Goal: Feedback & Contribution: Contribute content

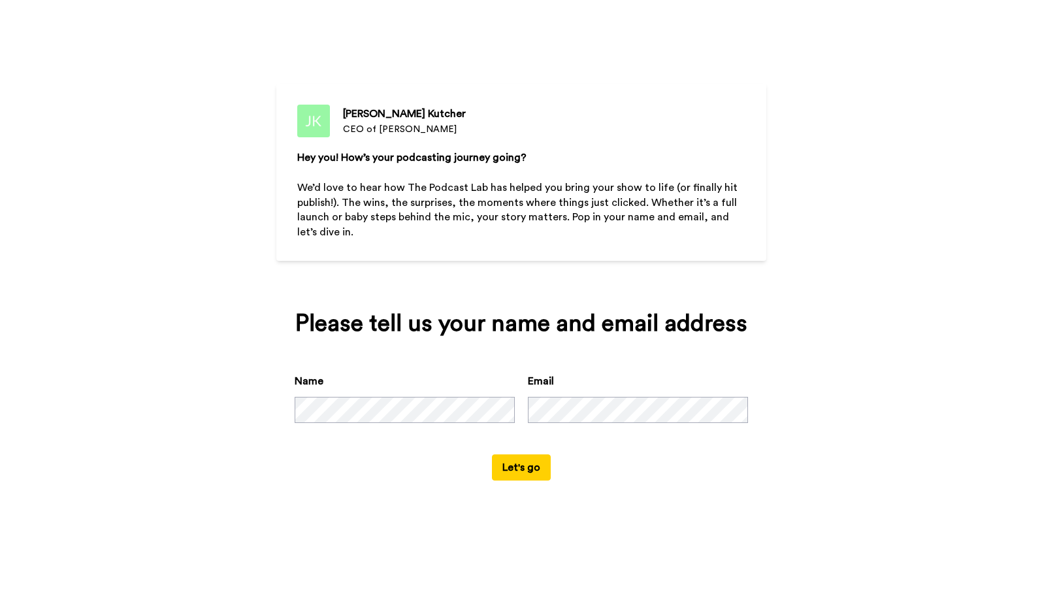
click at [514, 469] on button "Let's go" at bounding box center [521, 467] width 59 height 26
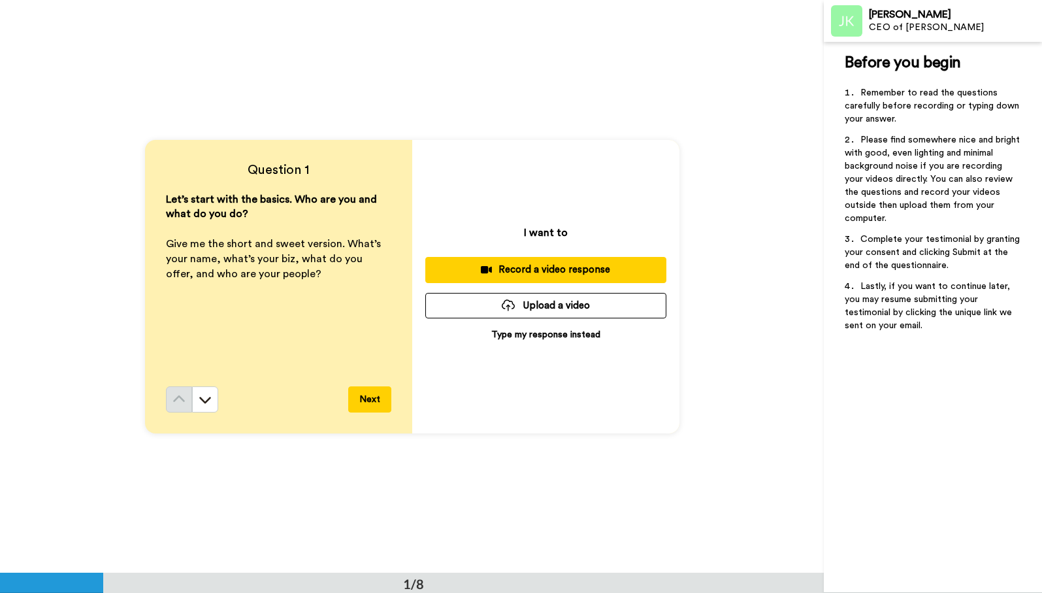
click at [542, 333] on p "Type my response instead" at bounding box center [545, 334] width 109 height 13
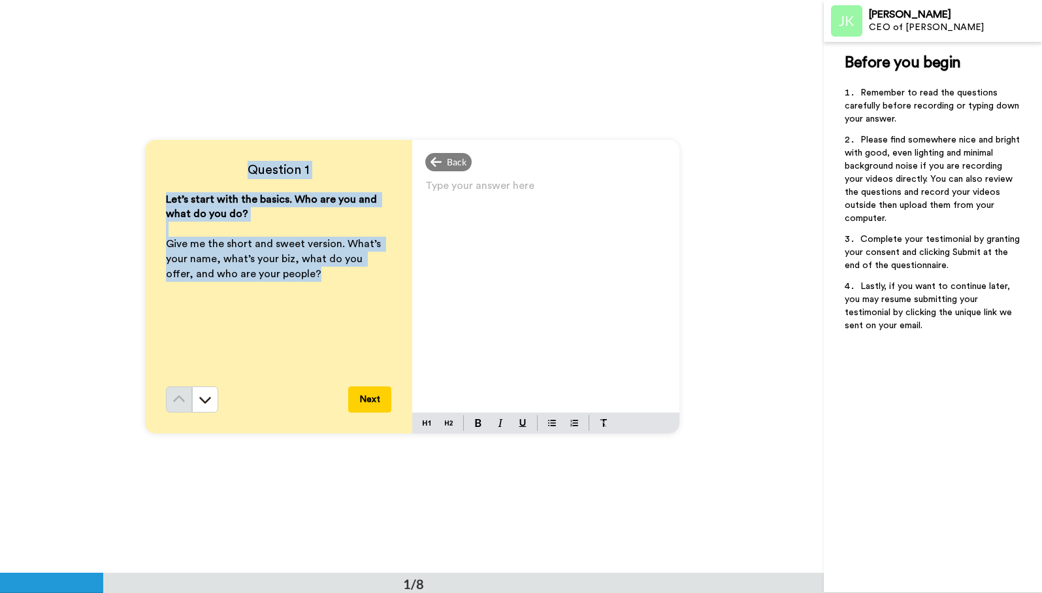
drag, startPoint x: 298, startPoint y: 277, endPoint x: 247, endPoint y: 170, distance: 118.7
click at [247, 170] on div "Question 1 Let’s start with the basics. Who are you and what do you do? ﻿ Give …" at bounding box center [278, 286] width 267 height 293
copy div "Question 1 Let’s start with the basics. Who are you and what do you do? ﻿ Give …"
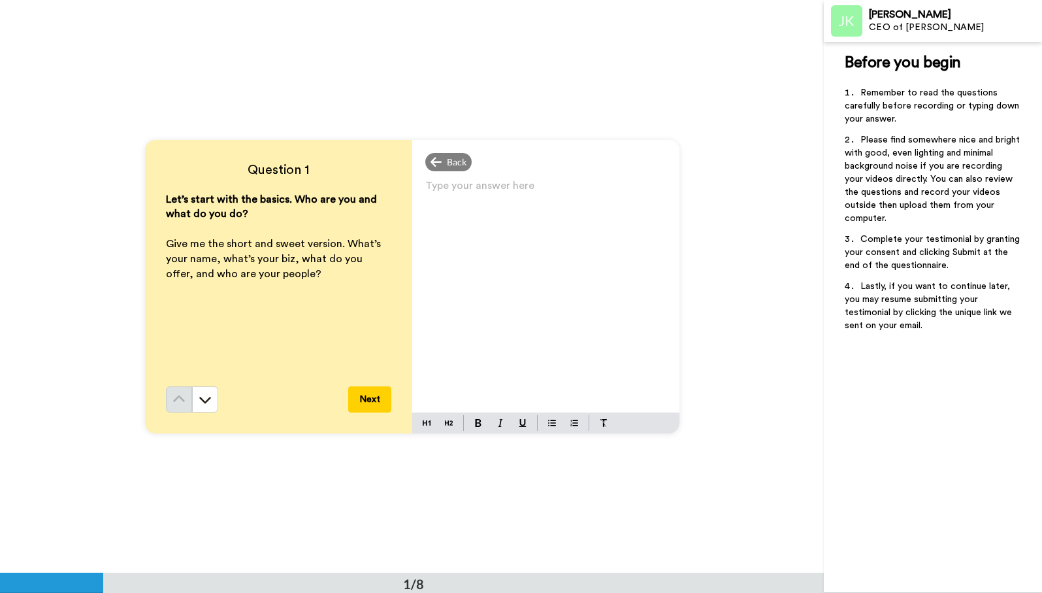
click at [497, 242] on div "Type your answer here ﻿" at bounding box center [545, 294] width 267 height 236
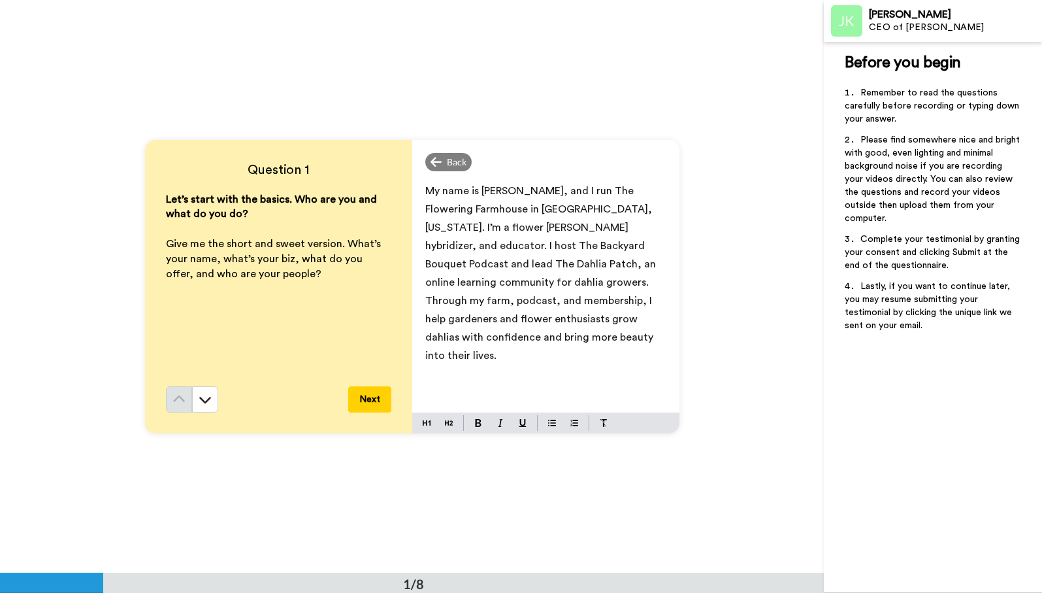
click at [597, 227] on span "My name is [PERSON_NAME], and I run The Flowering Farmhouse in [GEOGRAPHIC_DATA…" at bounding box center [541, 273] width 233 height 175
click at [383, 395] on button "Next" at bounding box center [369, 399] width 43 height 26
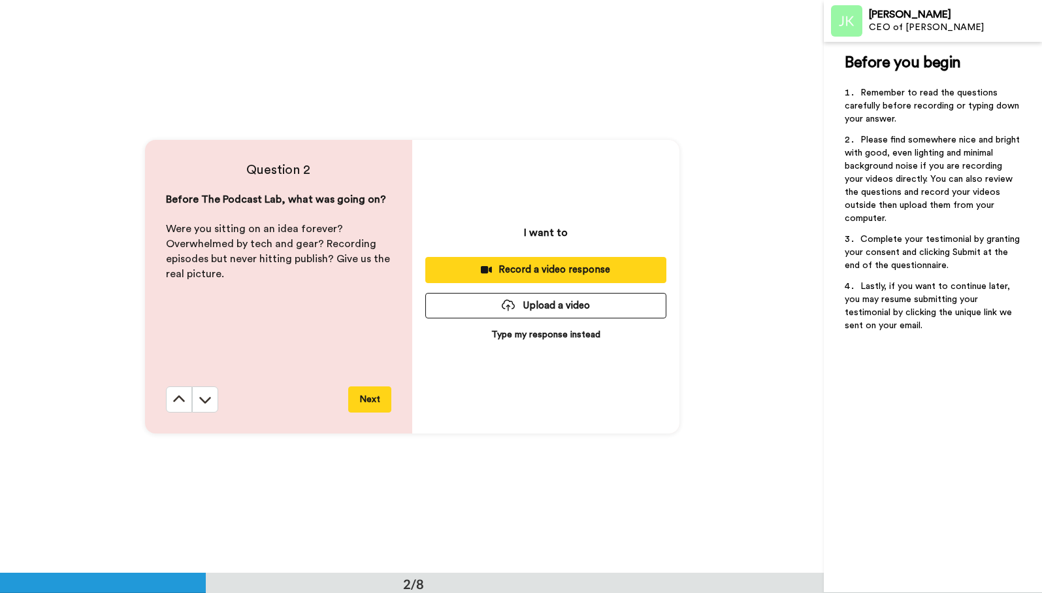
scroll to position [573, 0]
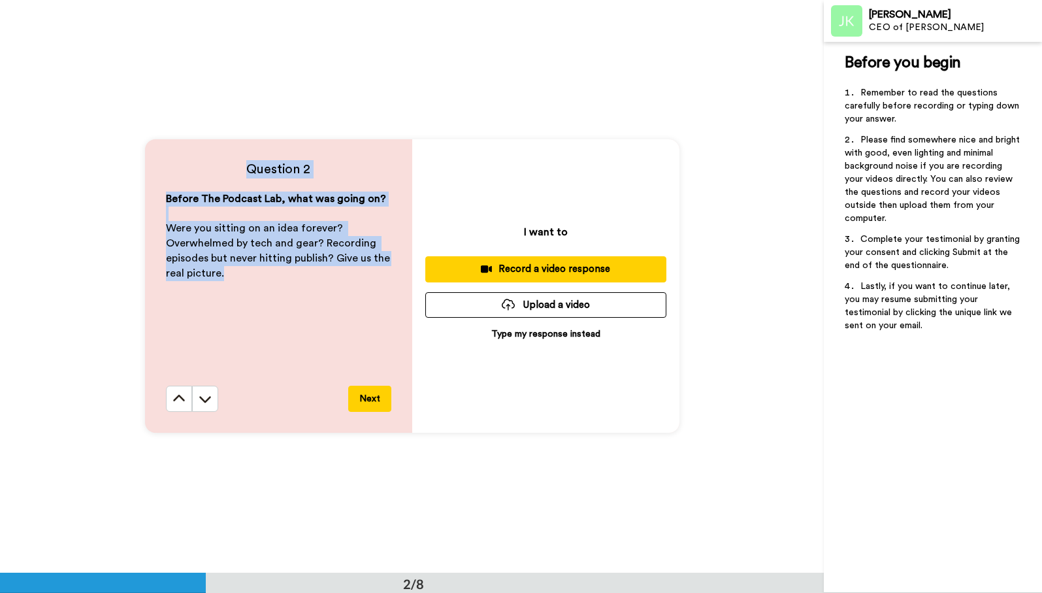
drag, startPoint x: 237, startPoint y: 276, endPoint x: 246, endPoint y: 167, distance: 110.2
click at [246, 167] on div "Question 2 Before The Podcast Lab, what was going on? ﻿ Were you sitting on an …" at bounding box center [278, 285] width 267 height 293
copy div "Question 2 Before The Podcast Lab, what was going on? ﻿ Were you sitting on an …"
click at [517, 330] on p "Type my response instead" at bounding box center [545, 333] width 109 height 13
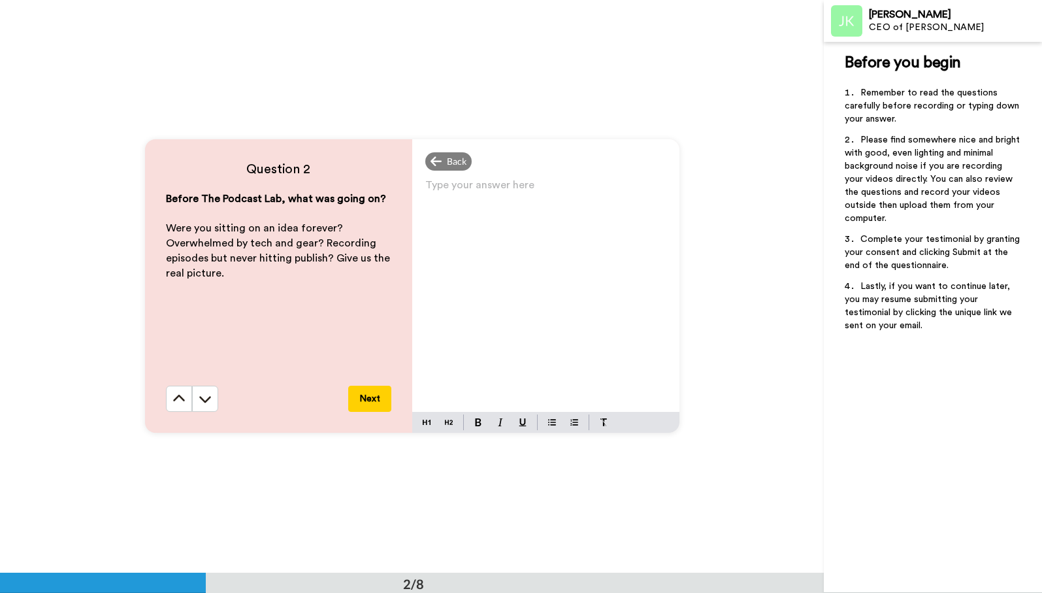
click at [517, 330] on div "Type your answer here ﻿" at bounding box center [545, 294] width 267 height 236
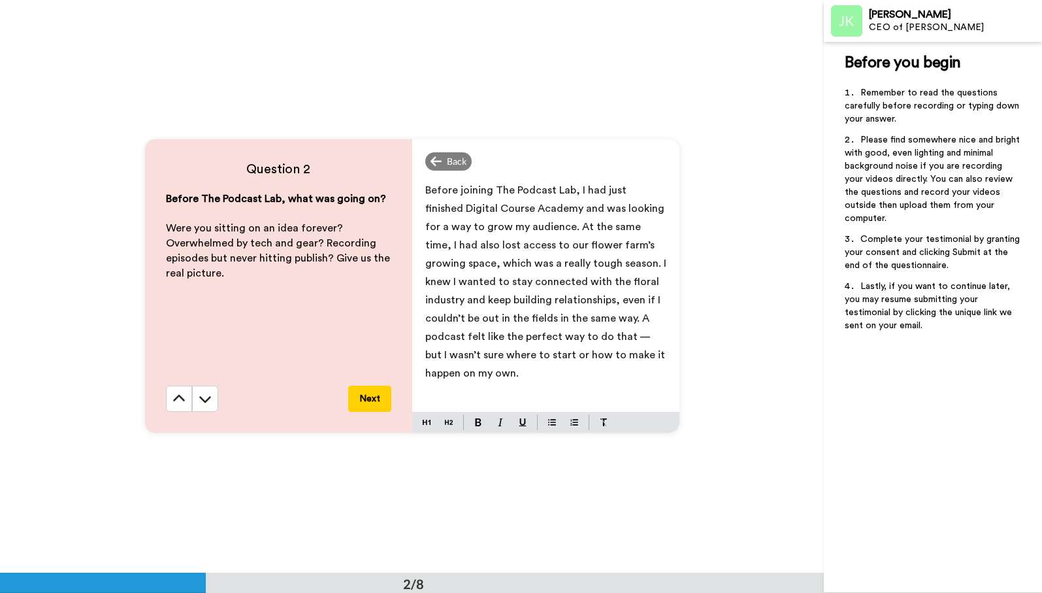
click at [373, 401] on button "Next" at bounding box center [369, 399] width 43 height 26
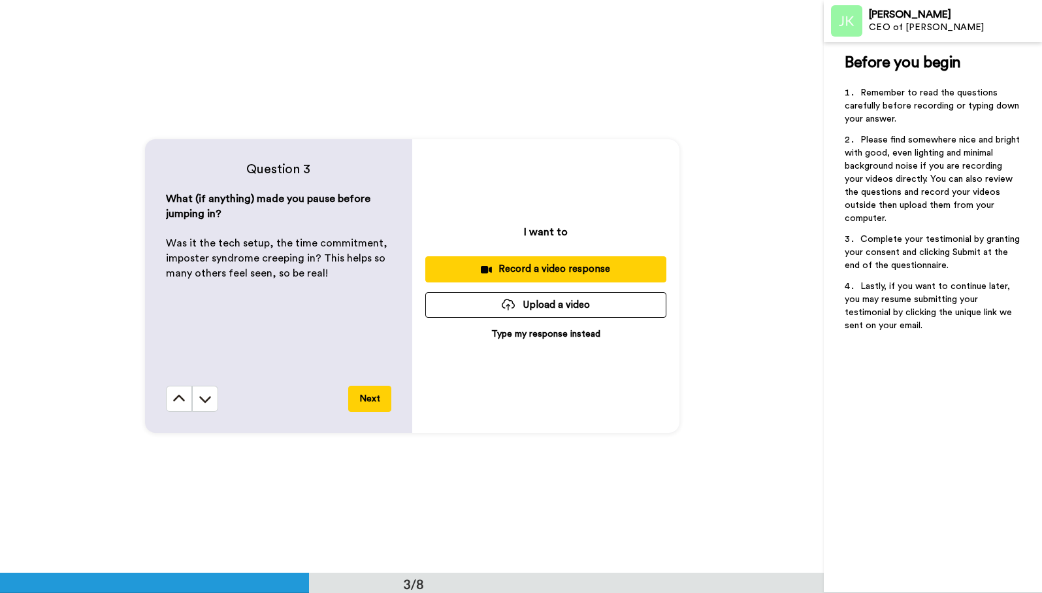
scroll to position [1146, 0]
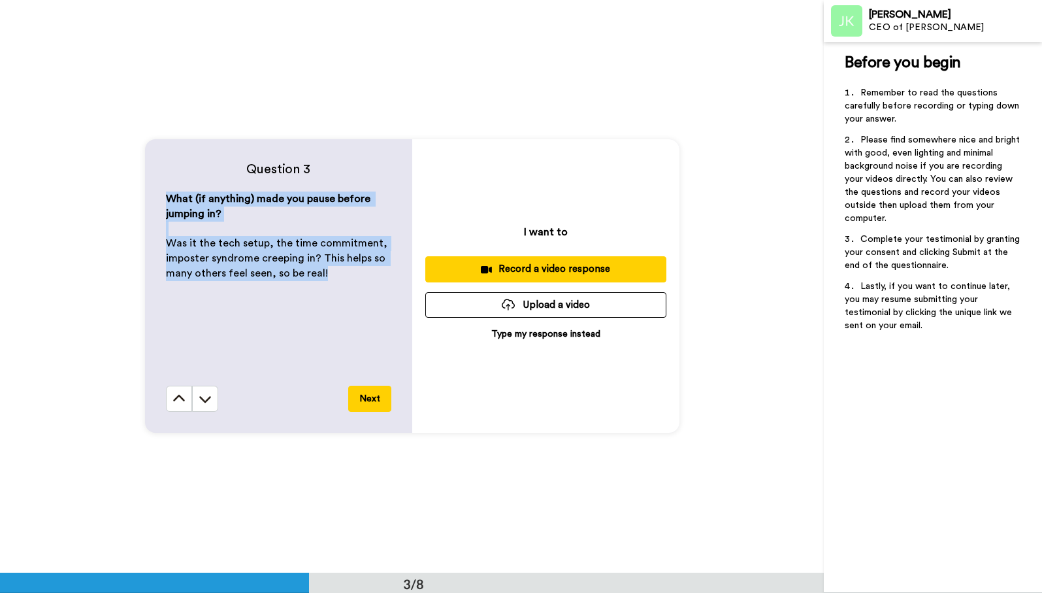
drag, startPoint x: 351, startPoint y: 278, endPoint x: 164, endPoint y: 184, distance: 209.5
click at [164, 184] on div "Question 3 What (if anything) made you pause before jumping in? ﻿ Was it the te…" at bounding box center [278, 285] width 267 height 293
copy div "What (if anything) made you pause before jumping in? ﻿ Was it the tech setup, t…"
click at [529, 329] on p "Type my response instead" at bounding box center [545, 333] width 109 height 13
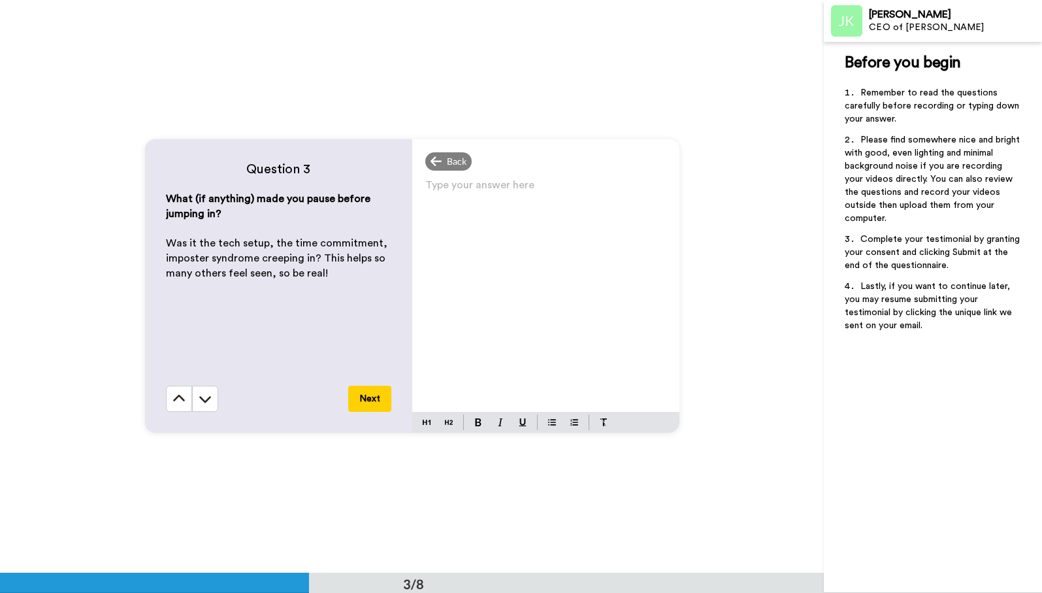
click at [529, 329] on div "Type your answer here ﻿" at bounding box center [545, 294] width 267 height 236
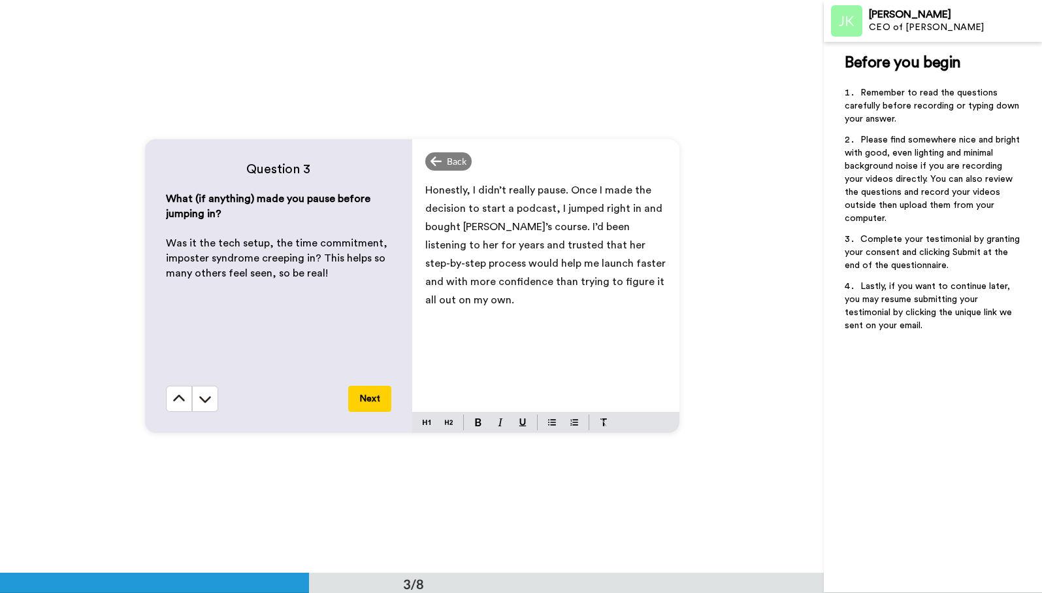
click at [376, 399] on button "Next" at bounding box center [369, 399] width 43 height 26
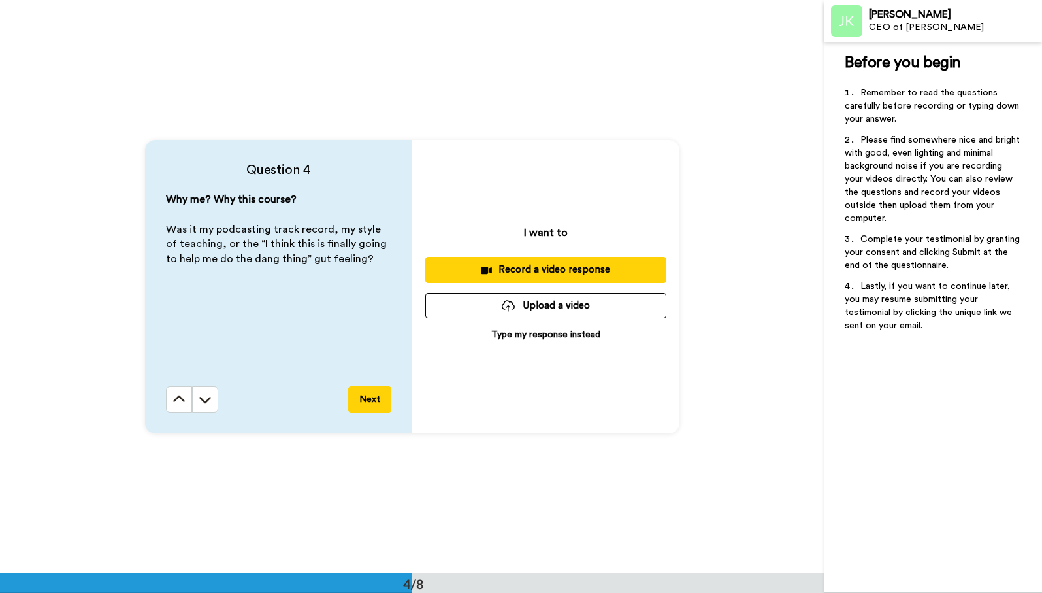
scroll to position [1718, 0]
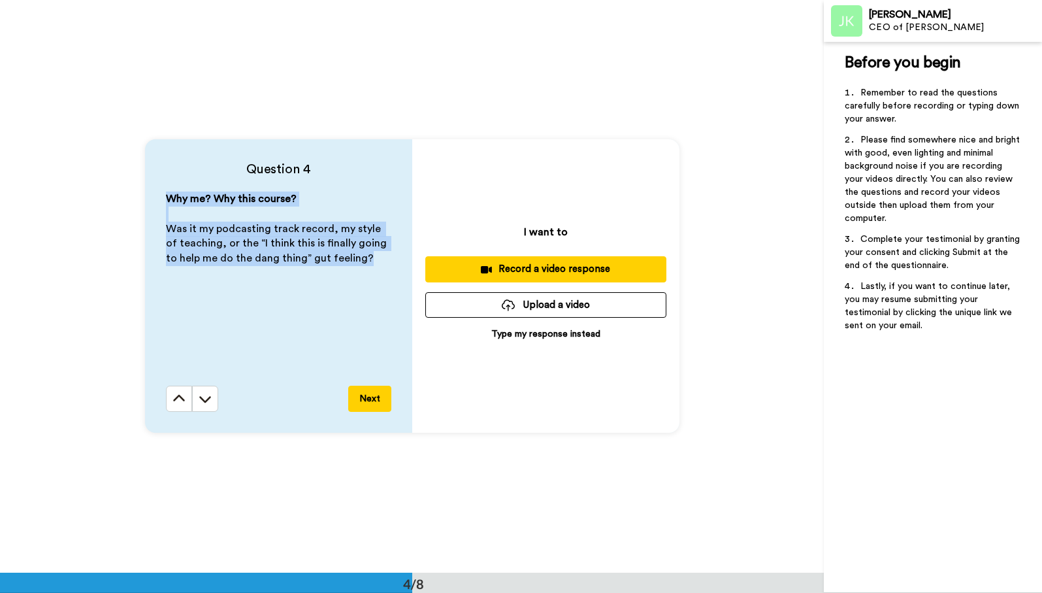
drag, startPoint x: 372, startPoint y: 259, endPoint x: 129, endPoint y: 200, distance: 250.7
click at [129, 200] on div "Question 4 Why me? Why this course? ﻿ Was it my podcasting track record, my sty…" at bounding box center [412, 285] width 824 height 572
copy div "Why me? Why this course? ﻿ Was it my podcasting track record, my style of teach…"
click at [554, 335] on p "Type my response instead" at bounding box center [545, 333] width 109 height 13
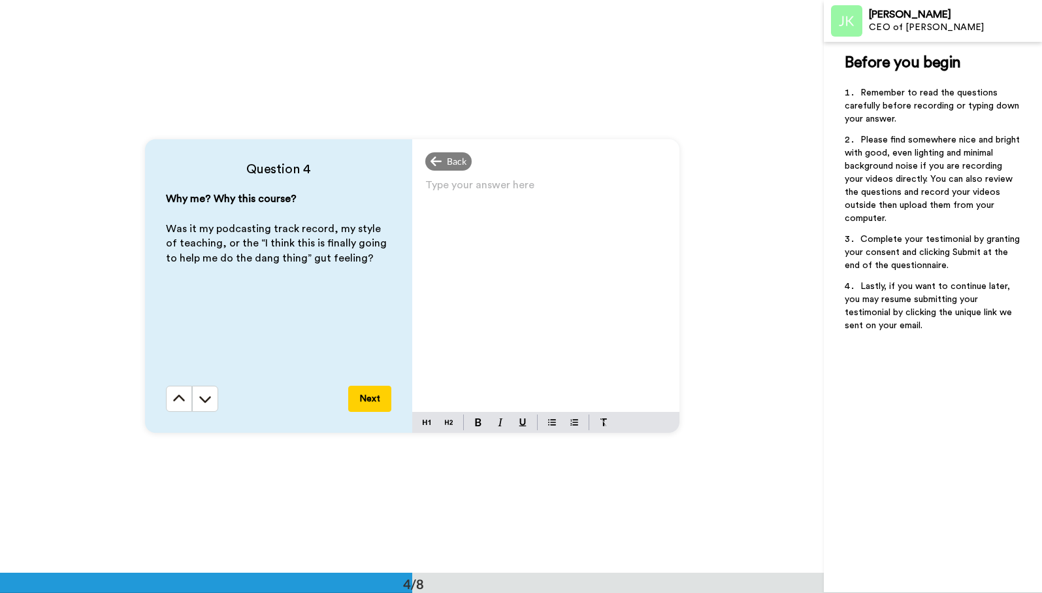
click at [554, 335] on div "Type your answer here ﻿" at bounding box center [545, 294] width 267 height 236
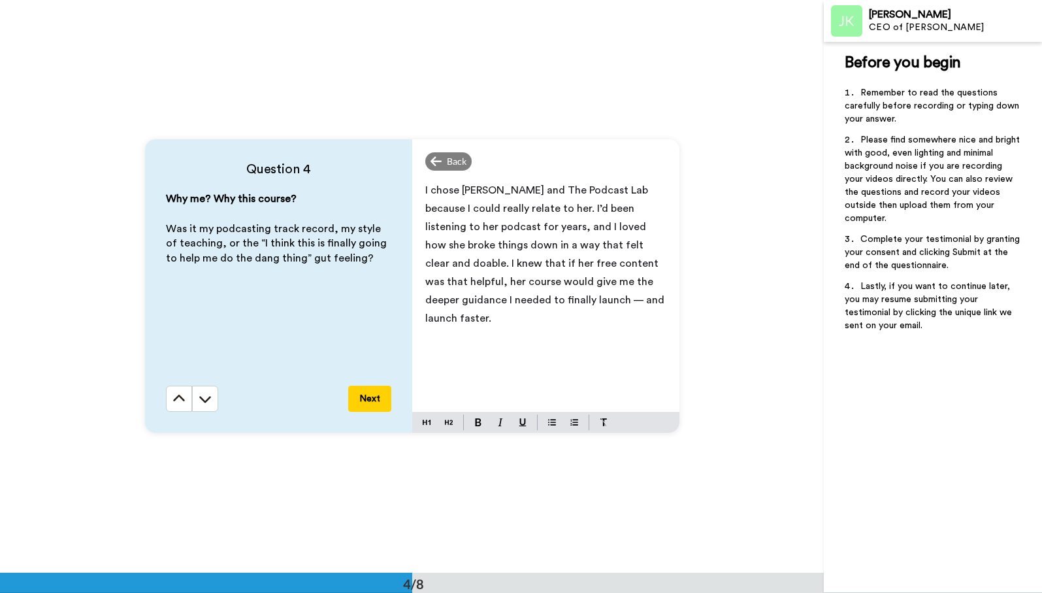
click at [367, 391] on button "Next" at bounding box center [369, 399] width 43 height 26
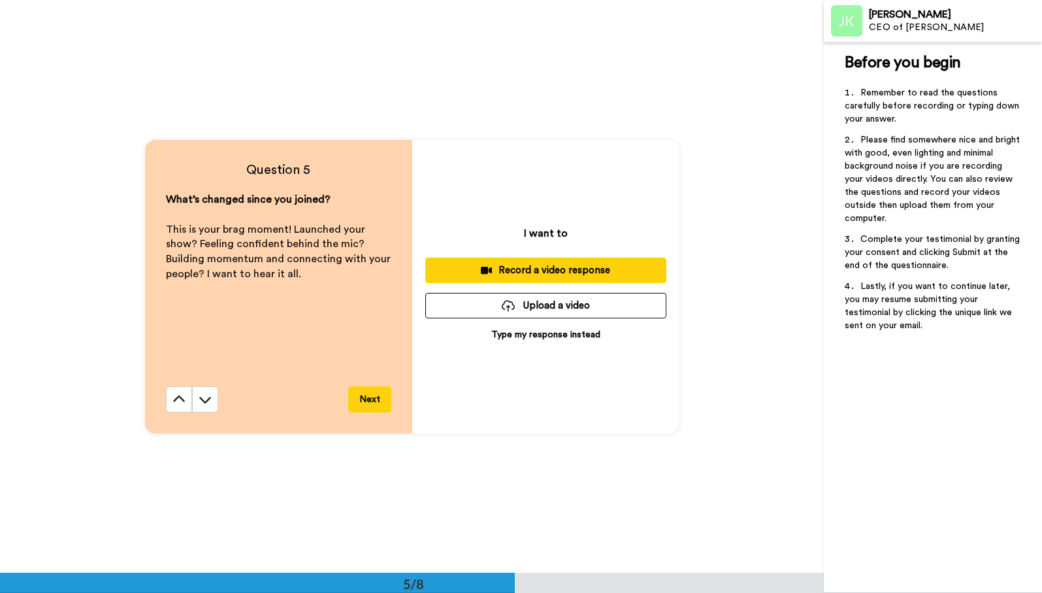
scroll to position [2290, 0]
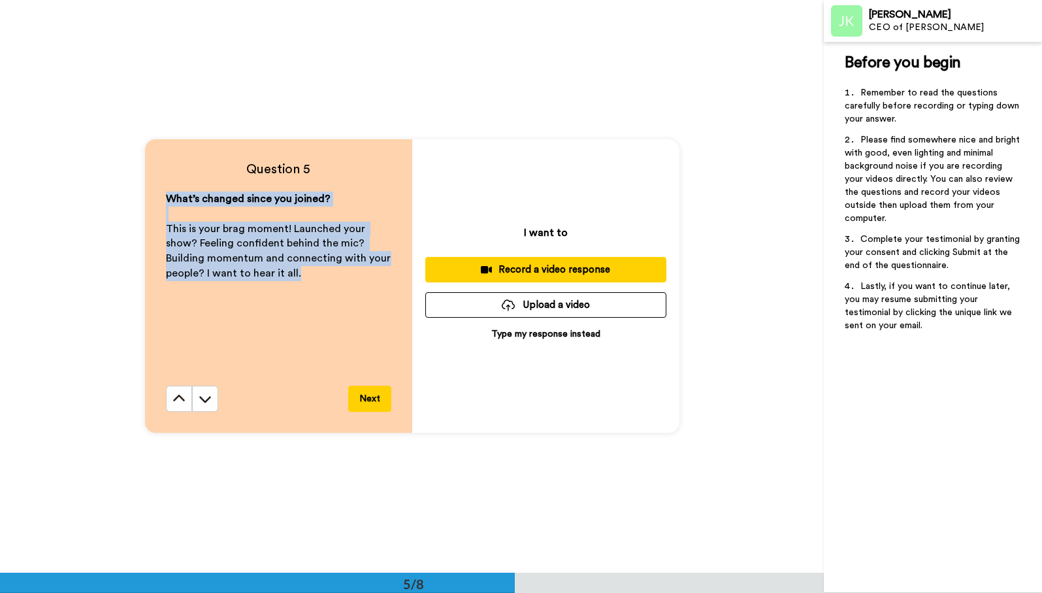
drag, startPoint x: 326, startPoint y: 280, endPoint x: 122, endPoint y: 192, distance: 221.9
click at [122, 192] on div "Question 5 What’s changed since you joined? ﻿ This is your brag moment! Launche…" at bounding box center [412, 285] width 824 height 572
copy div "What’s changed since you joined? ﻿ This is your brag moment! Launched your show…"
click at [549, 331] on p "Type my response instead" at bounding box center [545, 333] width 109 height 13
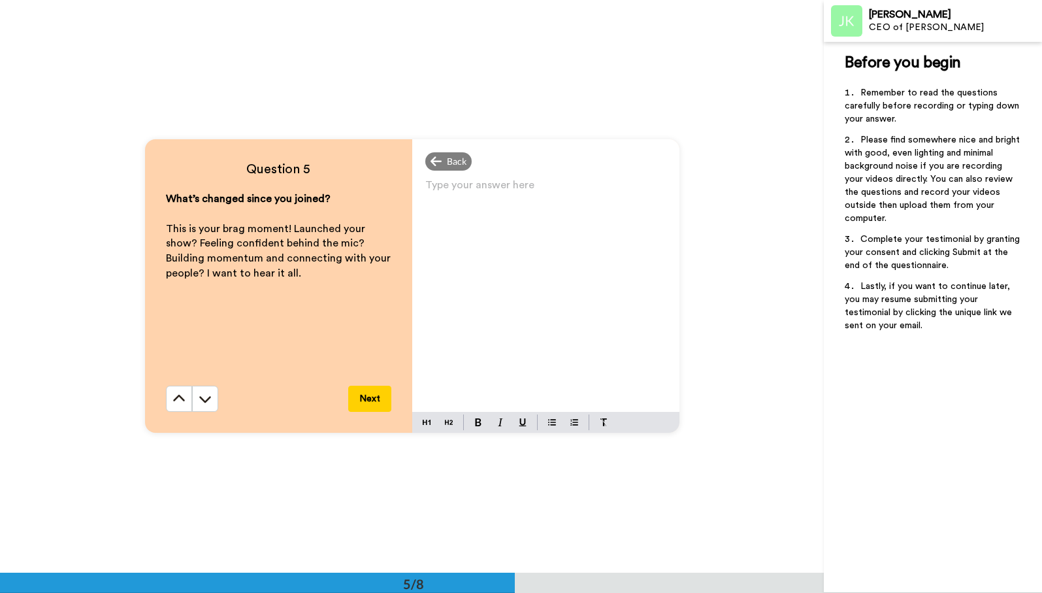
click at [521, 306] on div "Type your answer here ﻿" at bounding box center [545, 294] width 267 height 236
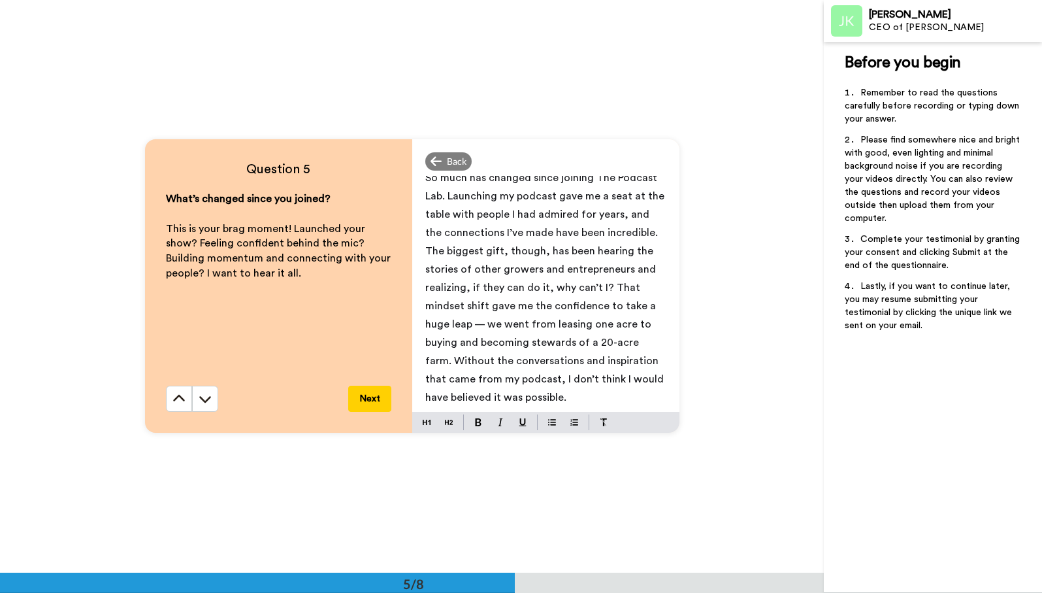
click at [362, 401] on button "Next" at bounding box center [369, 399] width 43 height 26
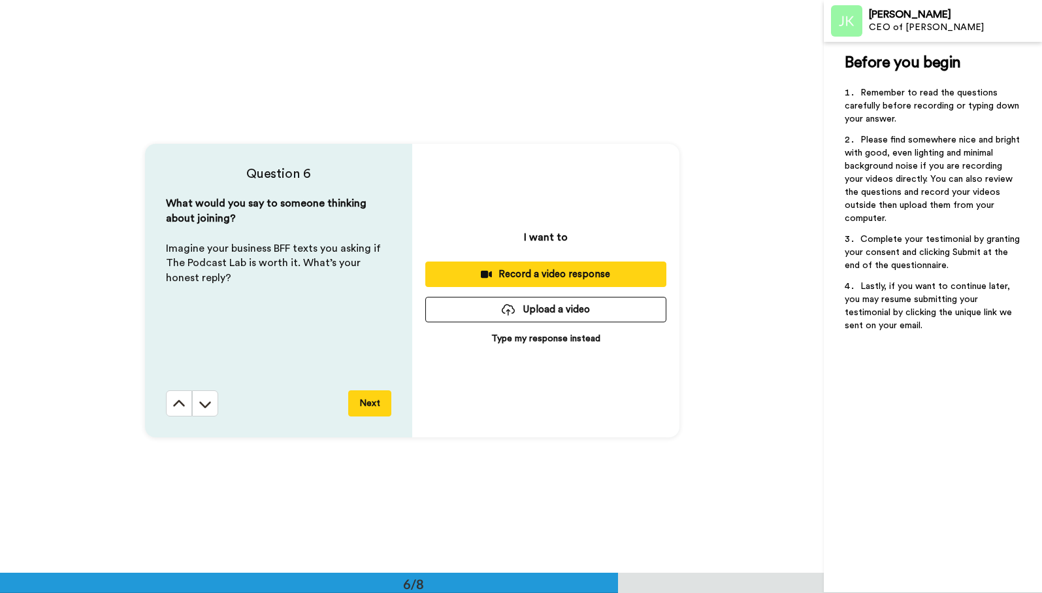
scroll to position [2863, 0]
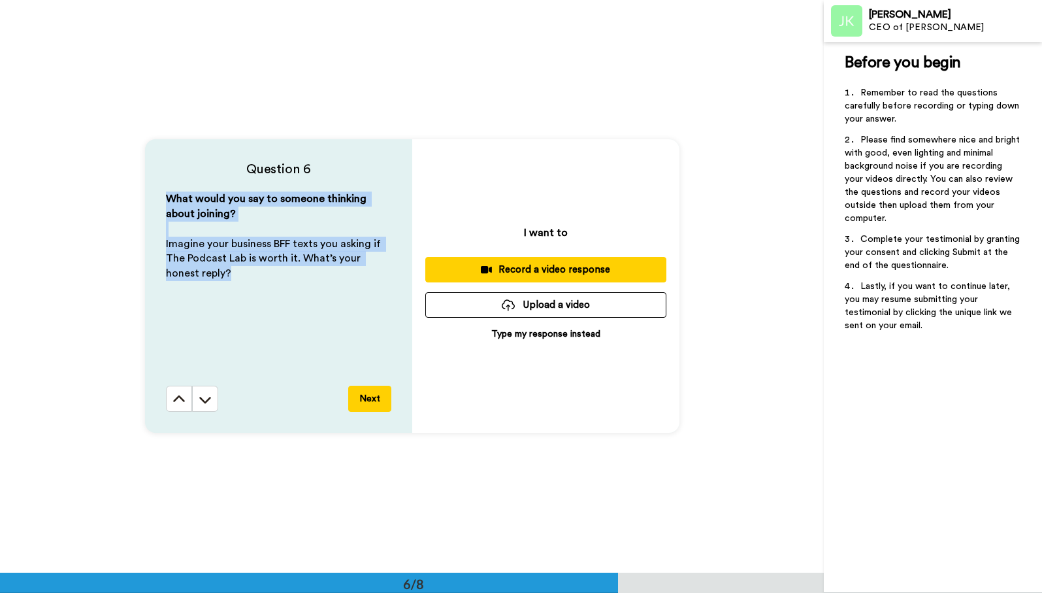
drag, startPoint x: 212, startPoint y: 271, endPoint x: 149, endPoint y: 199, distance: 95.8
click at [149, 199] on div "Question 6 What would you say to someone thinking about joining? ﻿ Imagine your…" at bounding box center [278, 285] width 267 height 293
copy div "What would you say to someone thinking about joining? ﻿ Imagine your business B…"
click at [551, 330] on p "Type my response instead" at bounding box center [545, 333] width 109 height 13
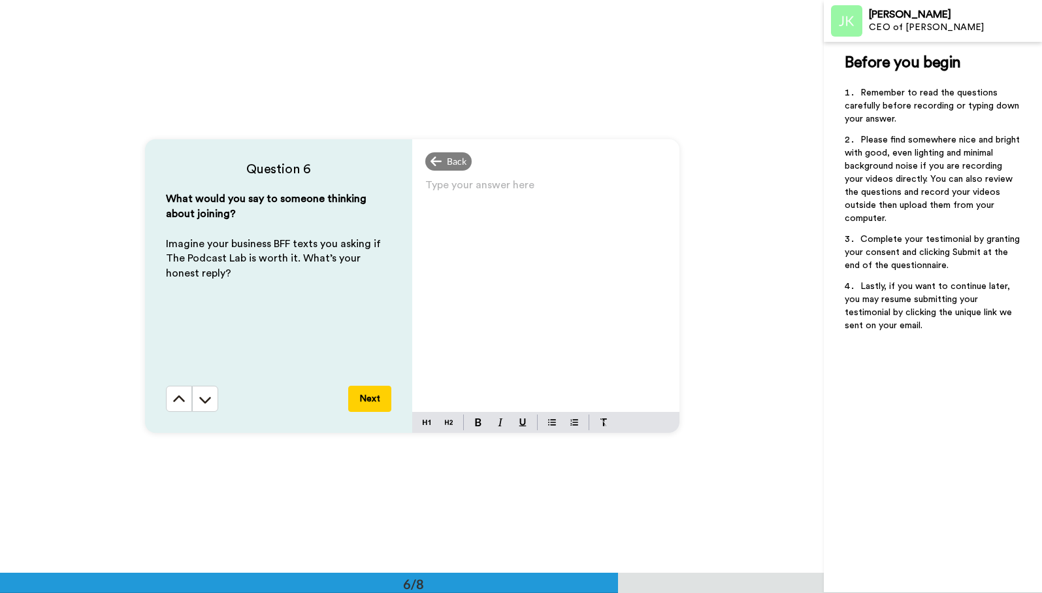
click at [542, 337] on div "Type your answer here ﻿" at bounding box center [545, 294] width 267 height 236
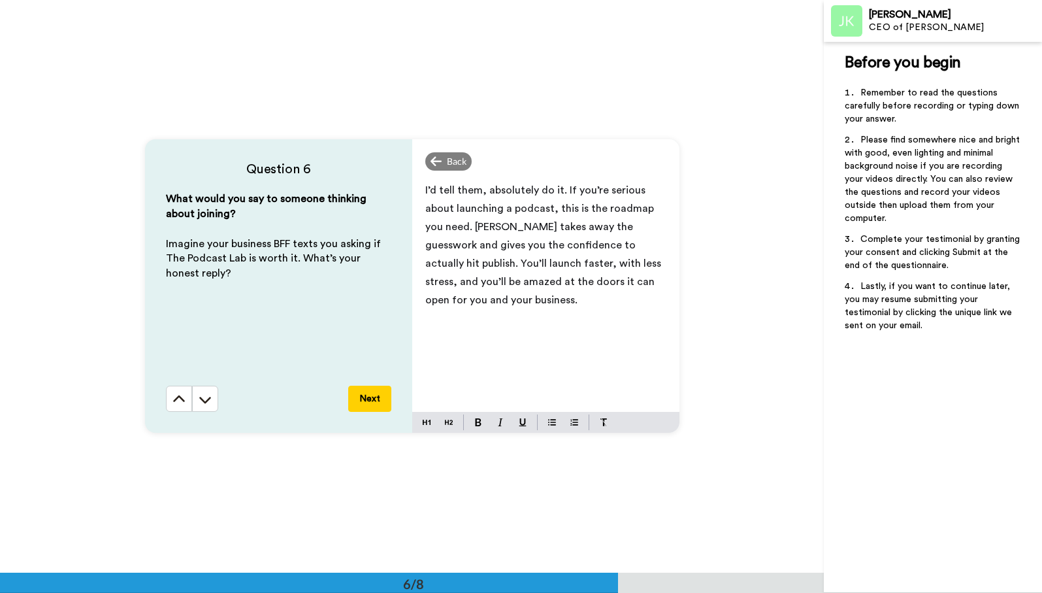
click at [375, 399] on button "Next" at bounding box center [369, 399] width 43 height 26
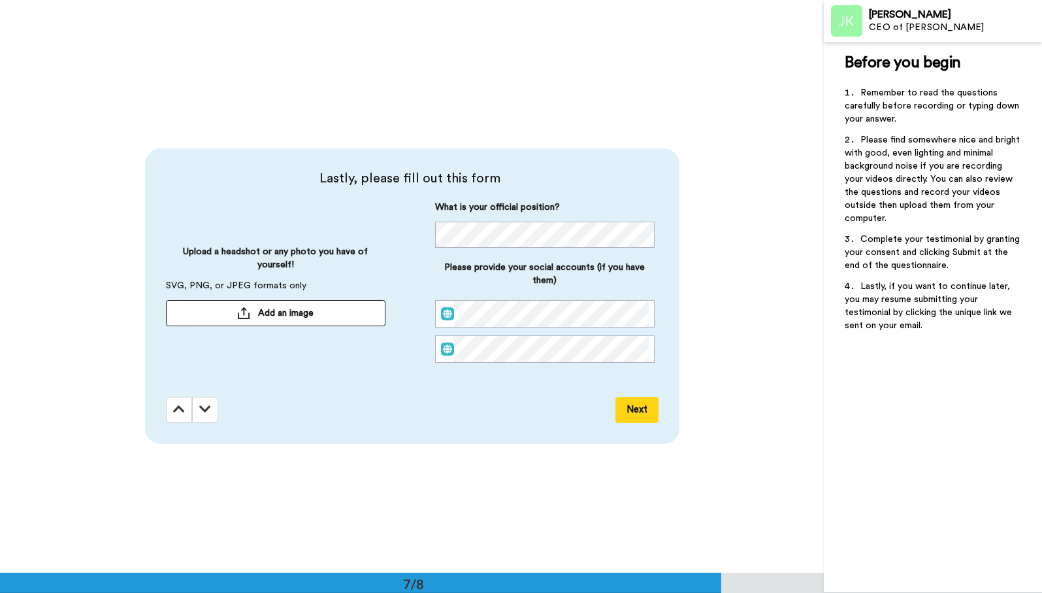
scroll to position [3435, 0]
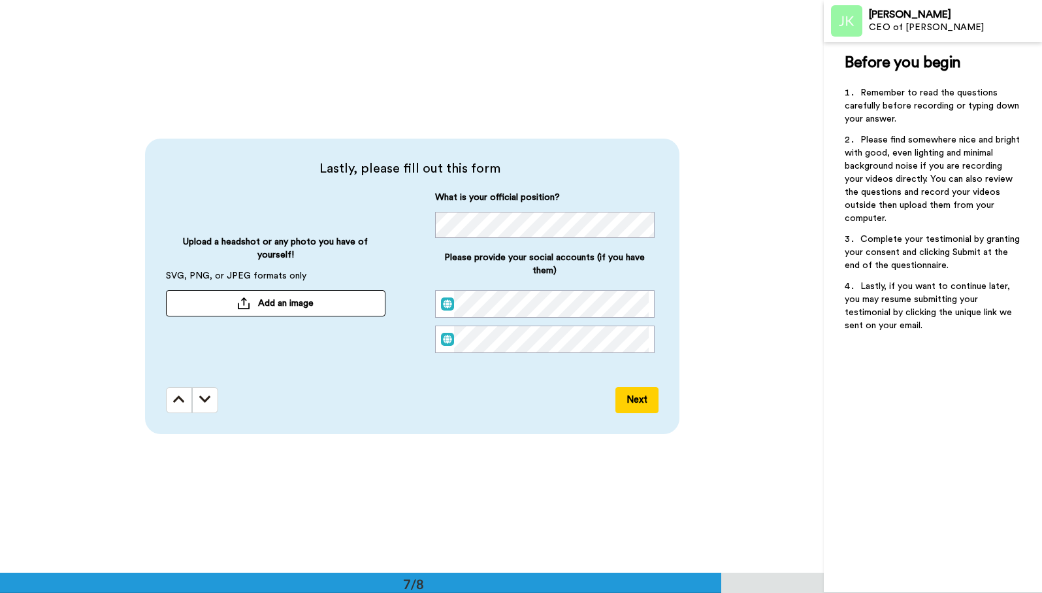
click at [284, 297] on span "Add an image" at bounding box center [286, 303] width 56 height 13
click at [651, 400] on button "Next" at bounding box center [637, 400] width 43 height 26
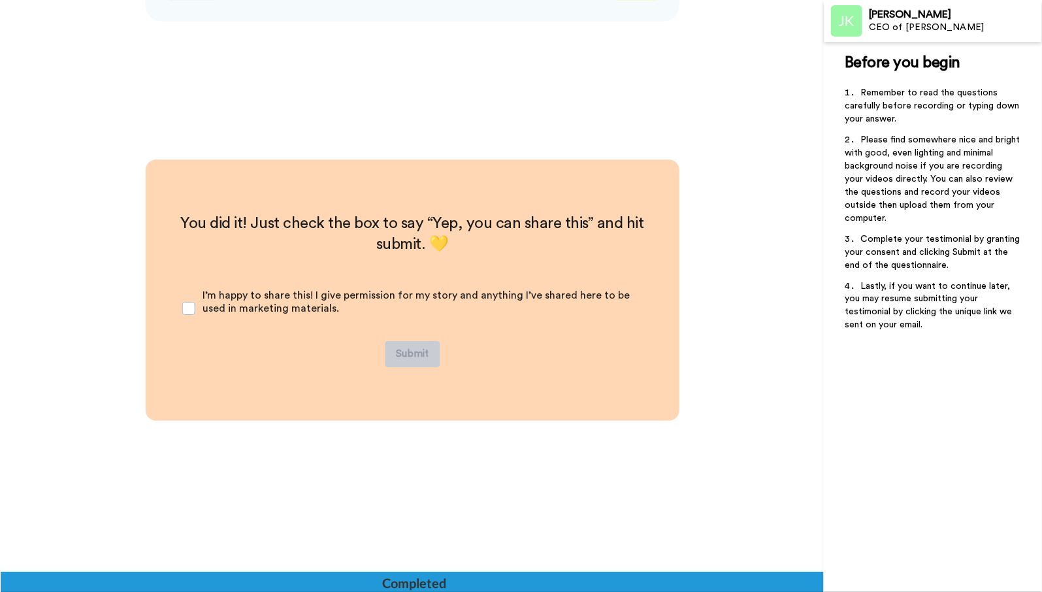
scroll to position [3852, 0]
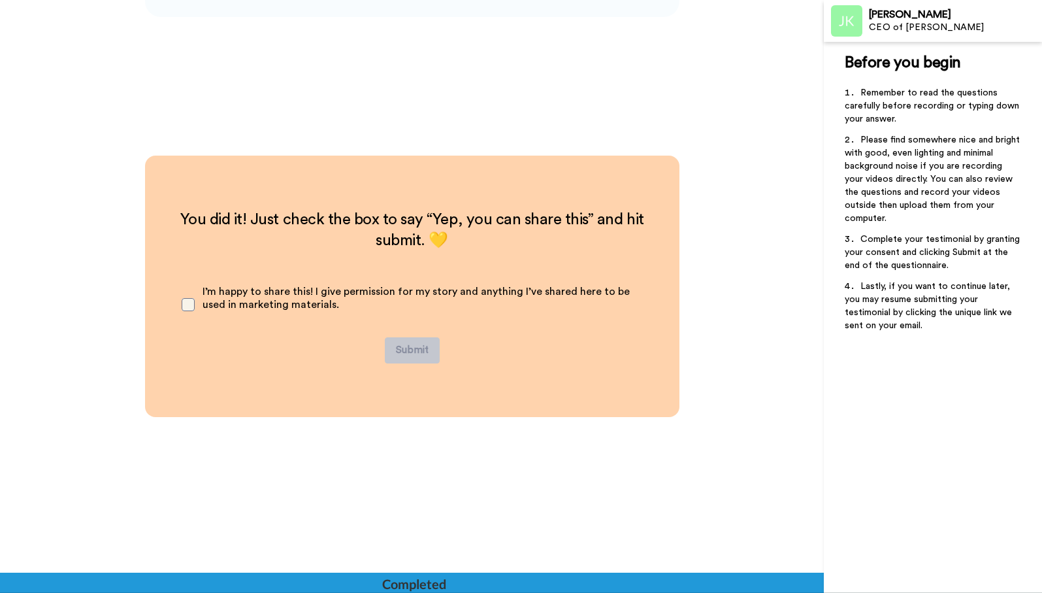
click at [191, 299] on span at bounding box center [188, 304] width 13 height 13
click at [422, 355] on button "Submit" at bounding box center [412, 350] width 55 height 26
